Goal: Task Accomplishment & Management: Manage account settings

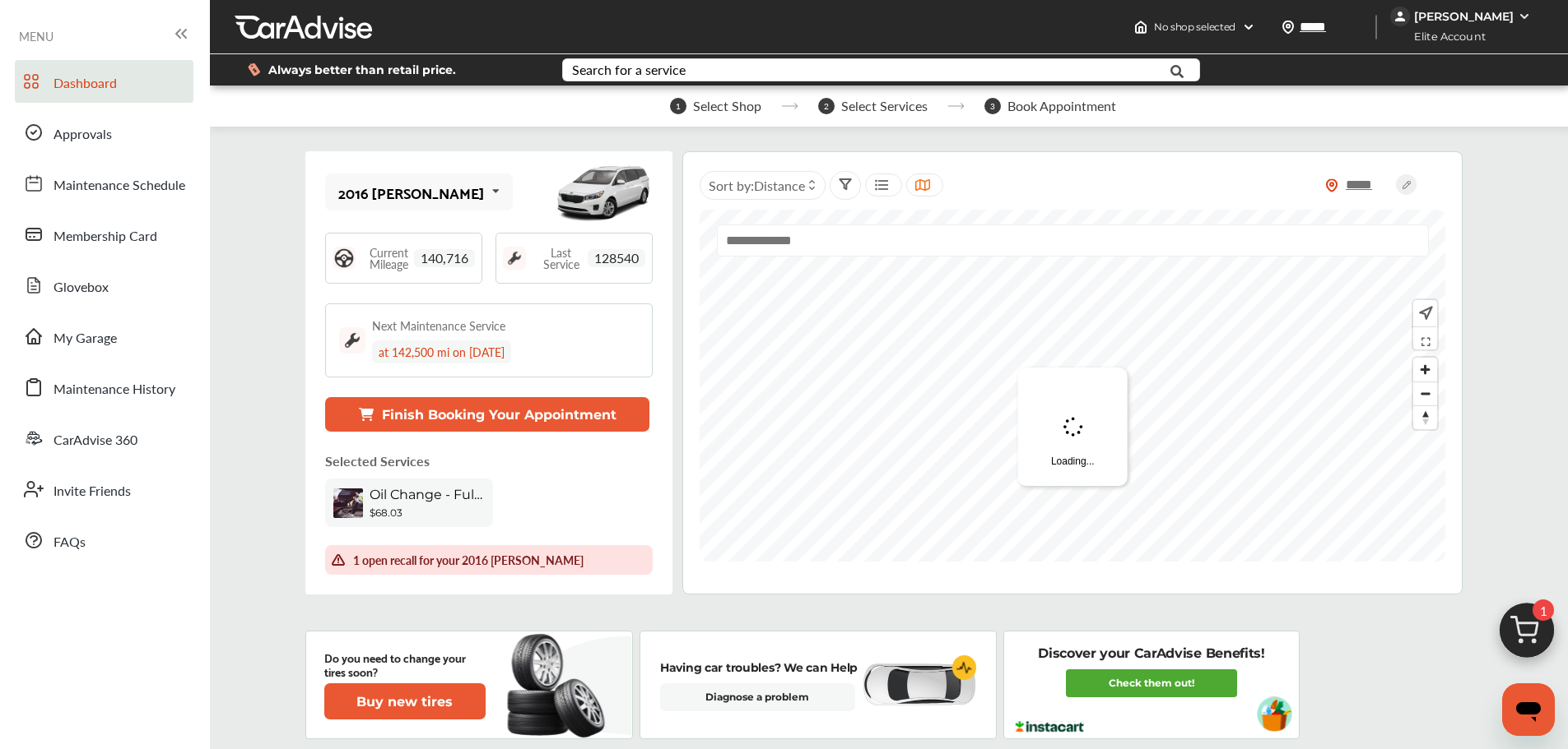
click at [1526, 11] on img at bounding box center [1524, 17] width 13 height 13
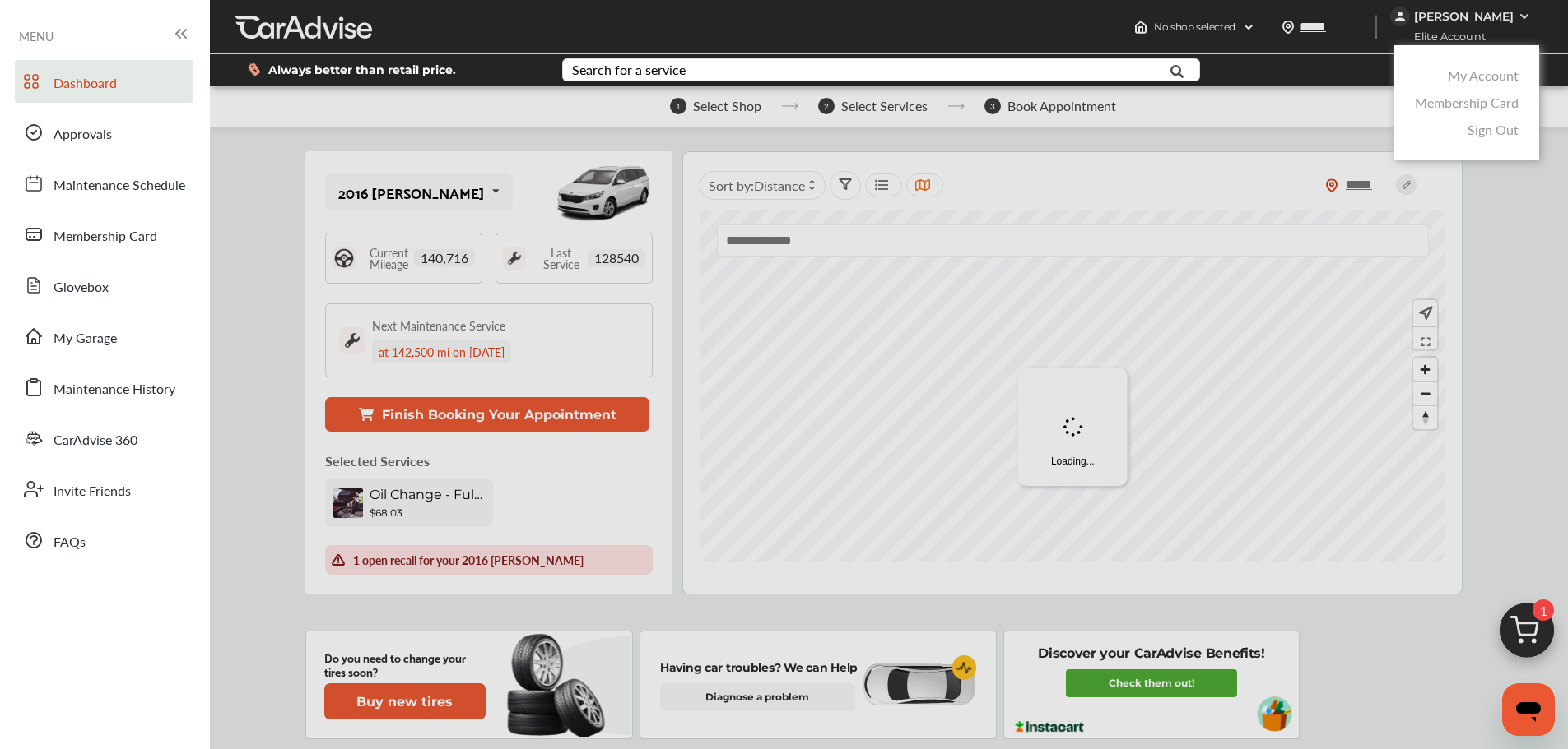
click at [1491, 79] on link "My Account" at bounding box center [1483, 75] width 71 height 19
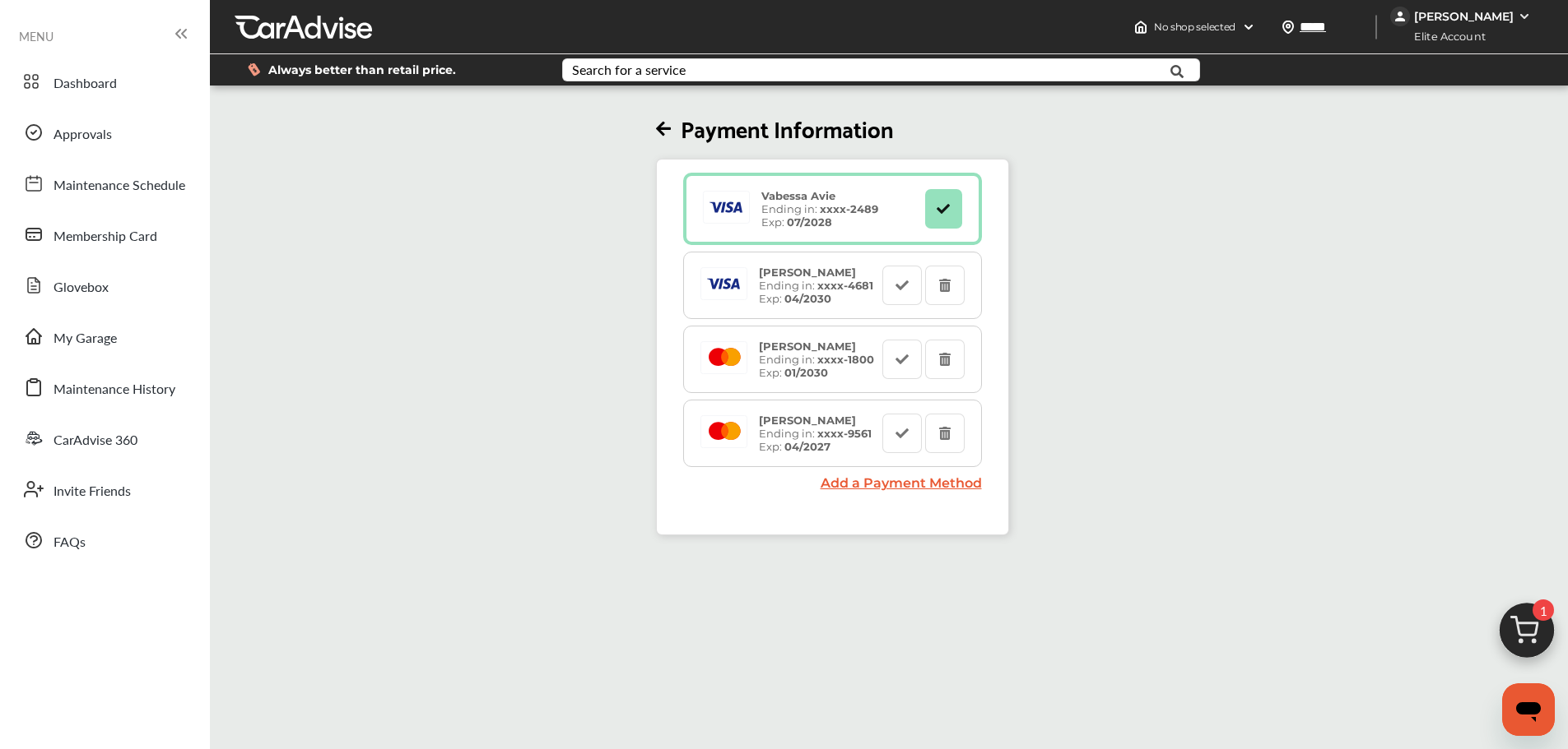
click at [1492, 24] on div "[PERSON_NAME]" at bounding box center [1462, 16] width 145 height 20
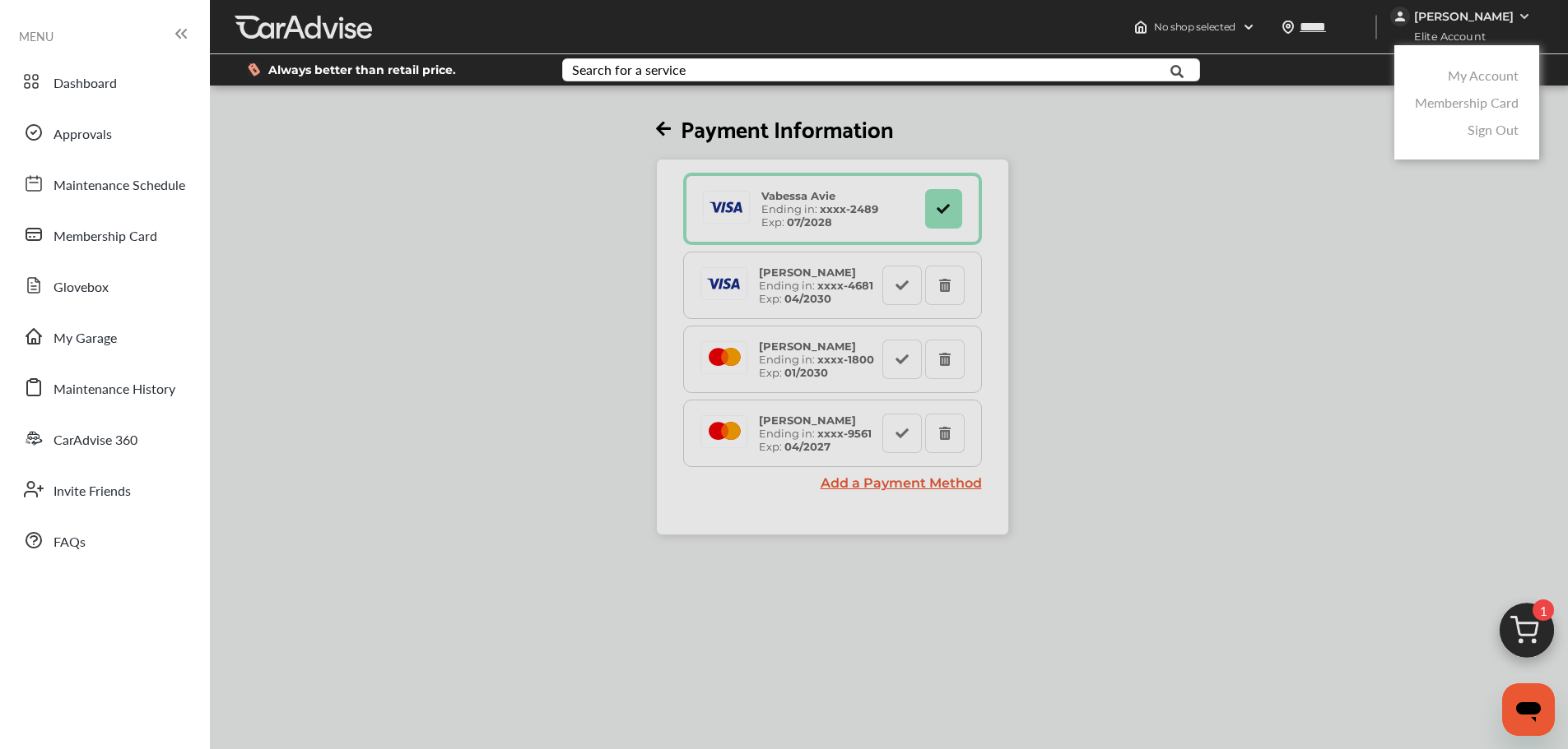
click at [1450, 79] on link "My Account" at bounding box center [1483, 75] width 71 height 19
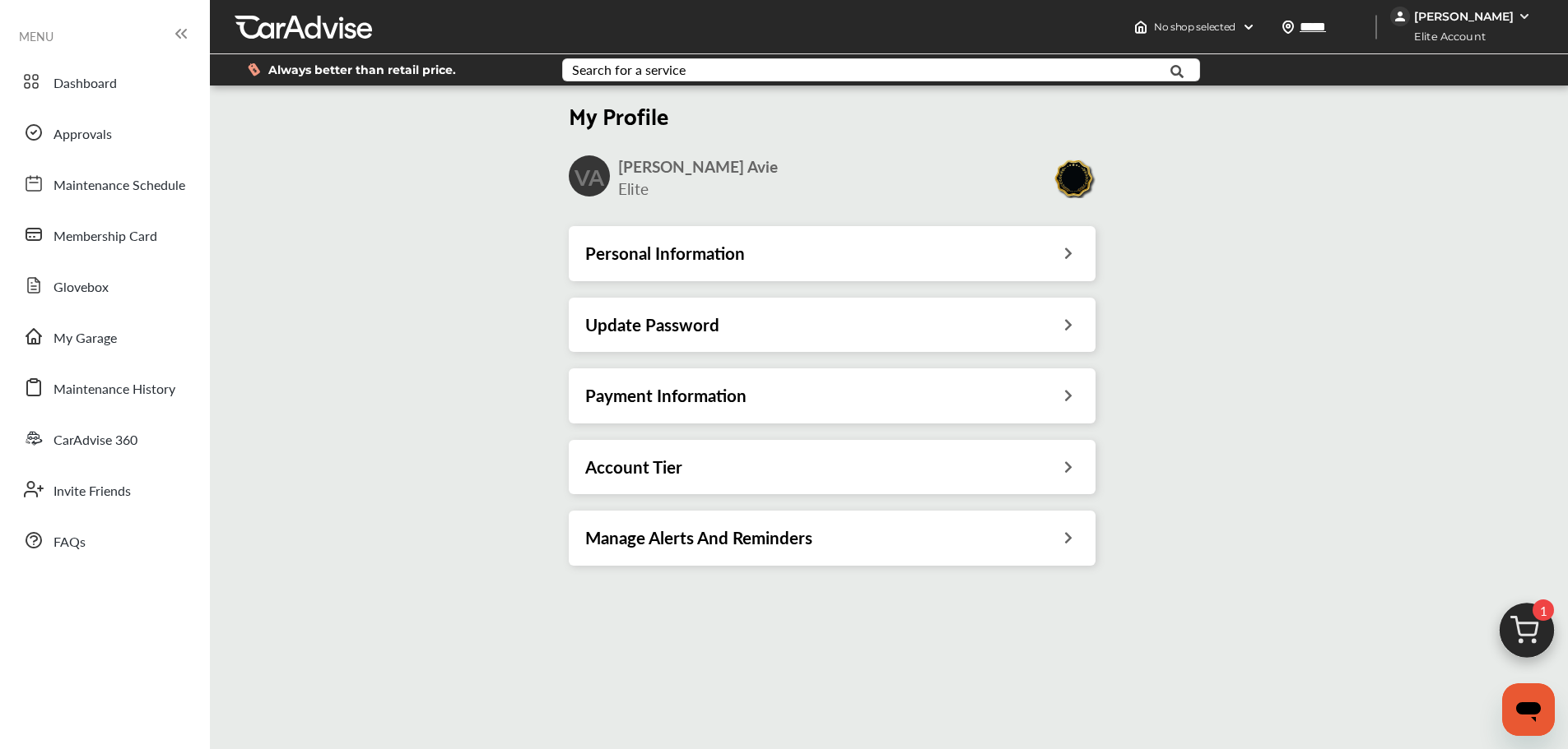
click at [614, 469] on h3 "Account Tier" at bounding box center [634, 467] width 97 height 21
